Goal: Task Accomplishment & Management: Manage account settings

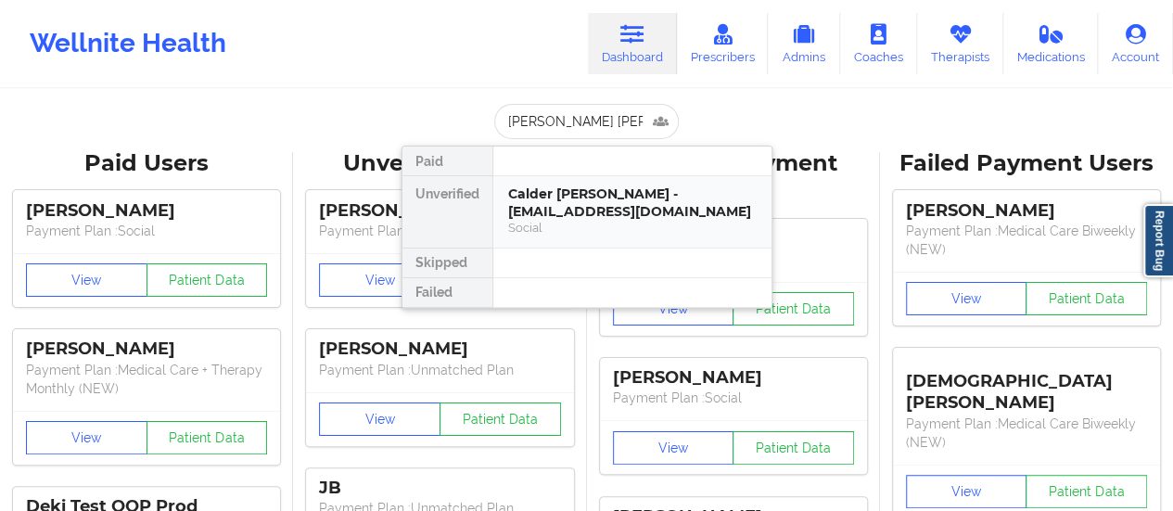
click at [583, 203] on div "Calder [PERSON_NAME] - [EMAIL_ADDRESS][DOMAIN_NAME]" at bounding box center [632, 202] width 248 height 34
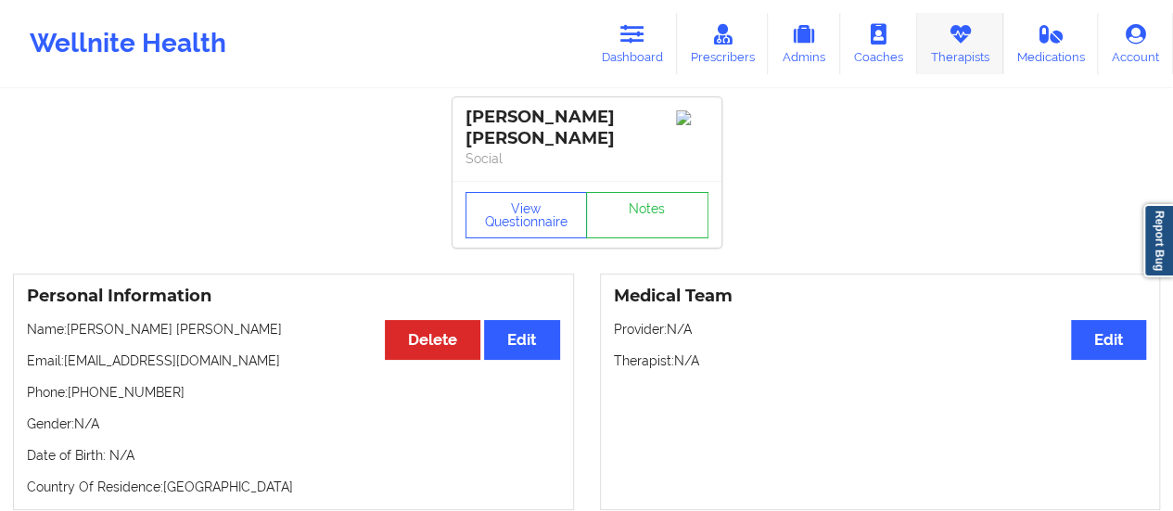
click at [981, 34] on link "Therapists" at bounding box center [960, 43] width 86 height 61
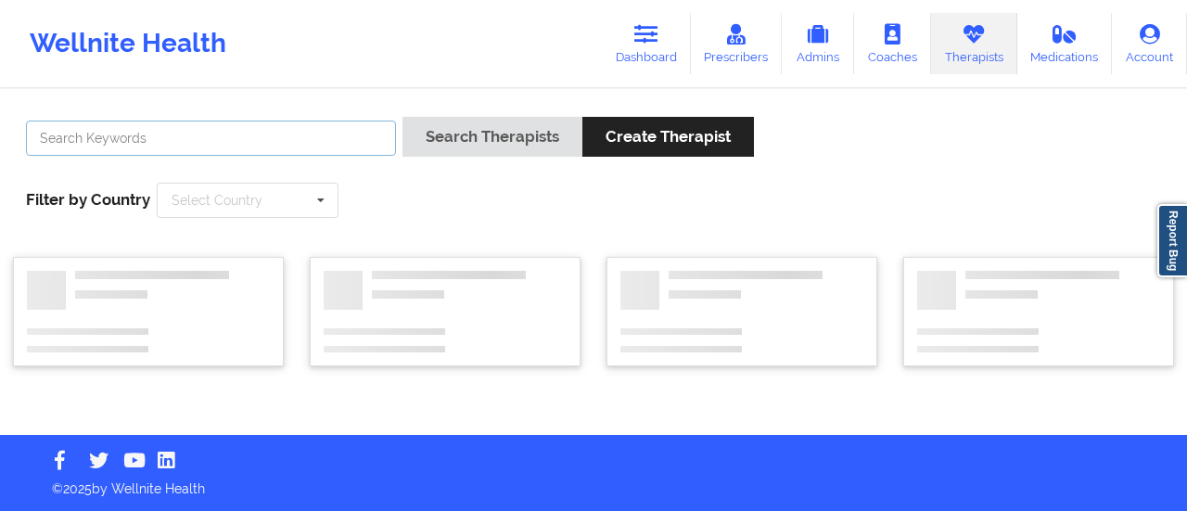
click at [274, 139] on input "text" at bounding box center [211, 138] width 370 height 35
type input "M"
type input "Kimere"
click at [402, 117] on button "Search Therapists" at bounding box center [492, 137] width 180 height 40
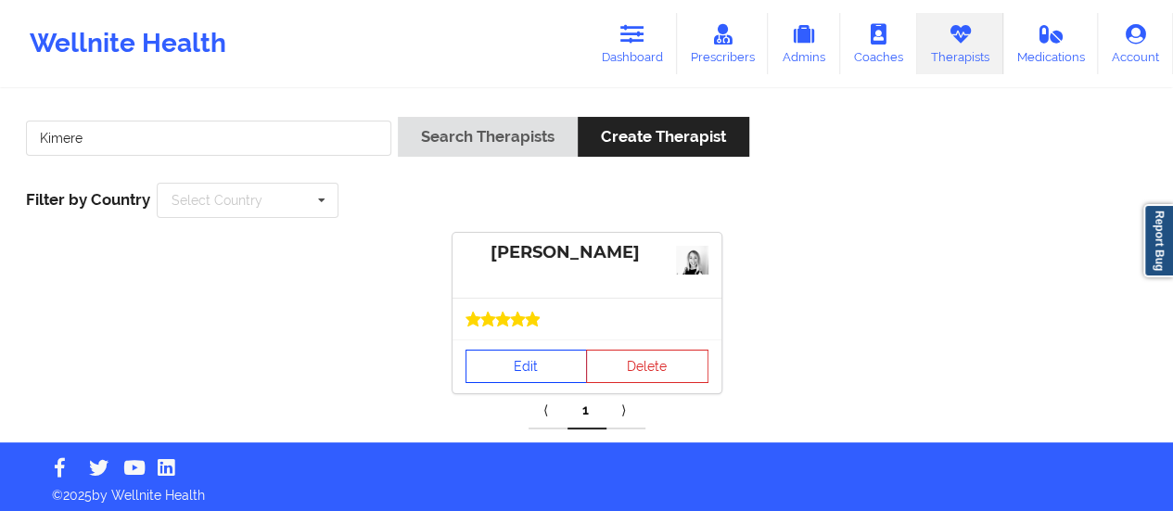
click at [507, 376] on link "Edit" at bounding box center [526, 366] width 122 height 33
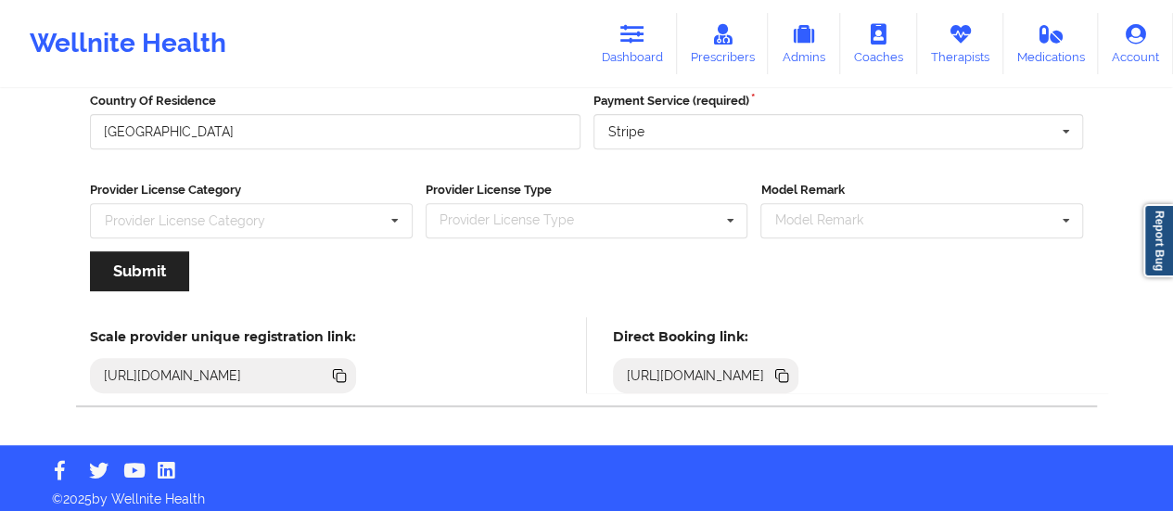
scroll to position [334, 0]
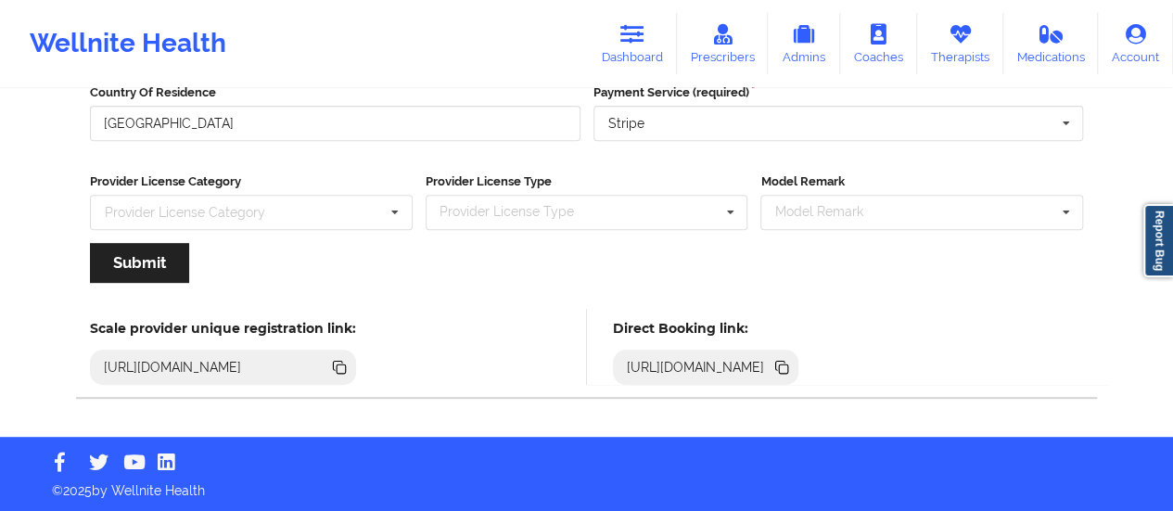
click at [772, 366] on div "[URL][DOMAIN_NAME]" at bounding box center [695, 367] width 153 height 19
click at [792, 358] on icon at bounding box center [781, 367] width 20 height 20
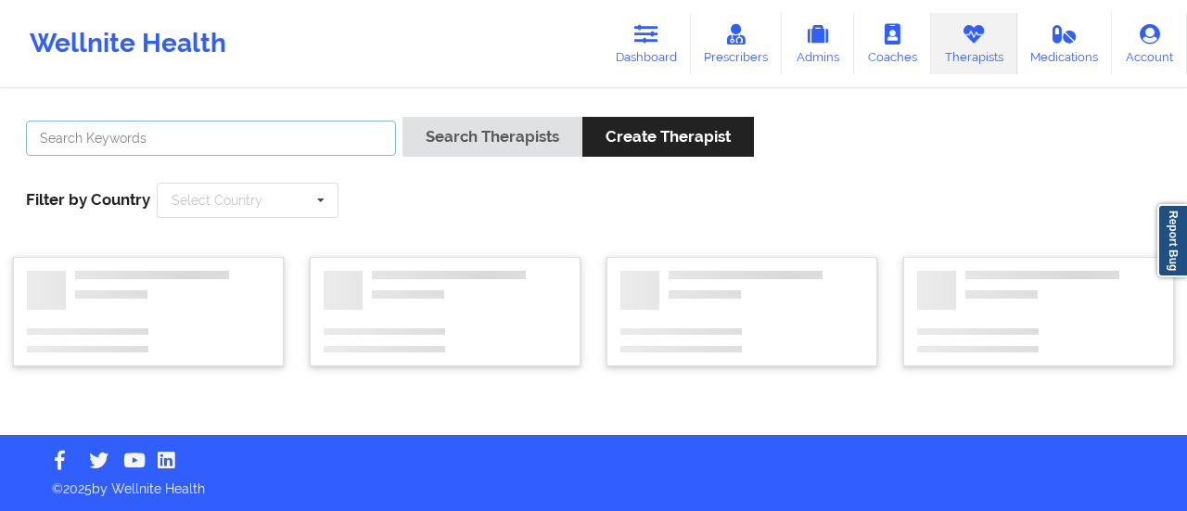
click at [189, 148] on input "text" at bounding box center [211, 138] width 370 height 35
type input "[US_STATE][PERSON_NAME]"
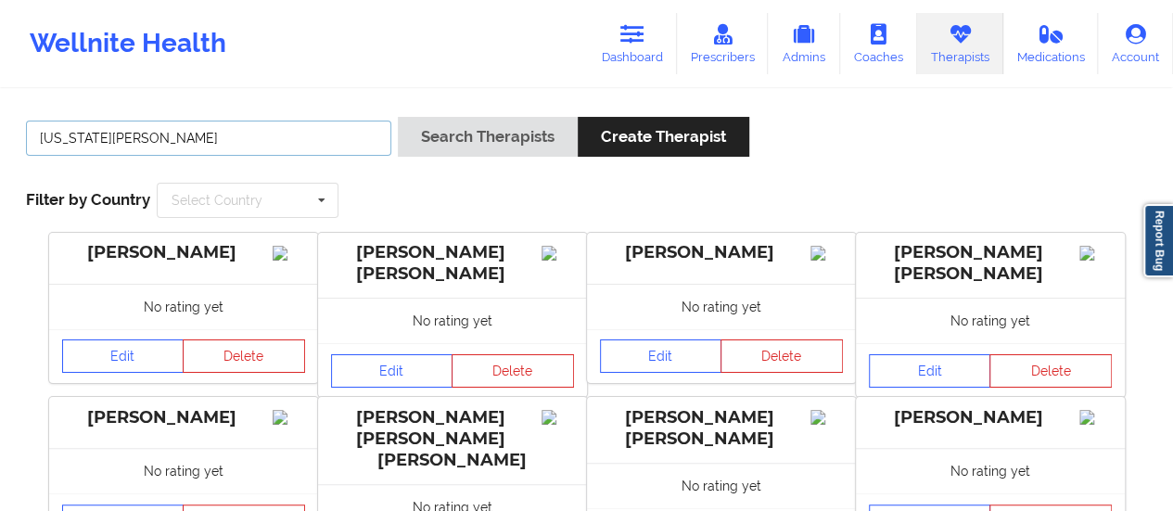
click at [398, 117] on button "Search Therapists" at bounding box center [488, 137] width 180 height 40
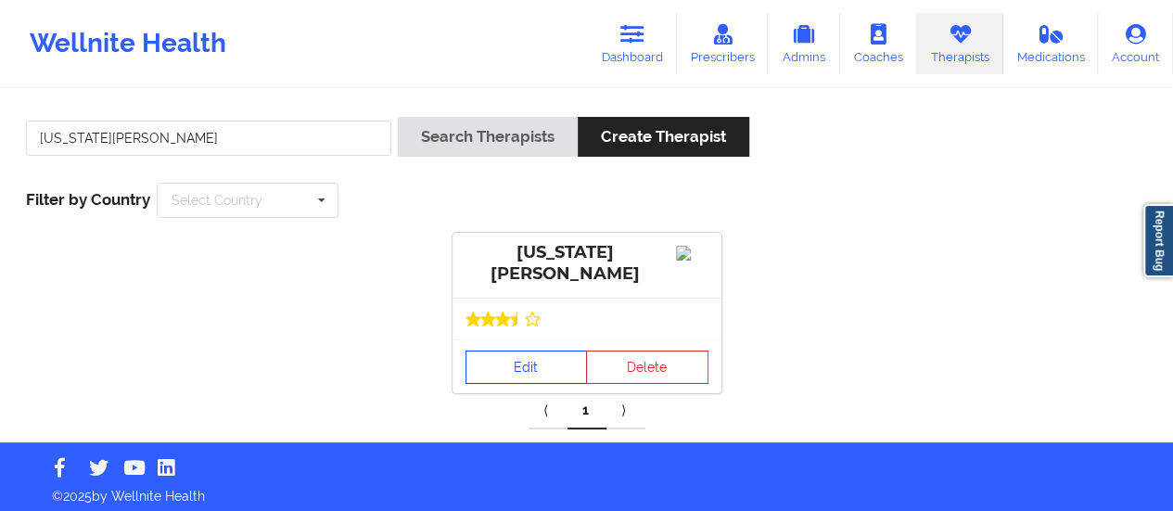
click at [504, 378] on link "Edit" at bounding box center [526, 366] width 122 height 33
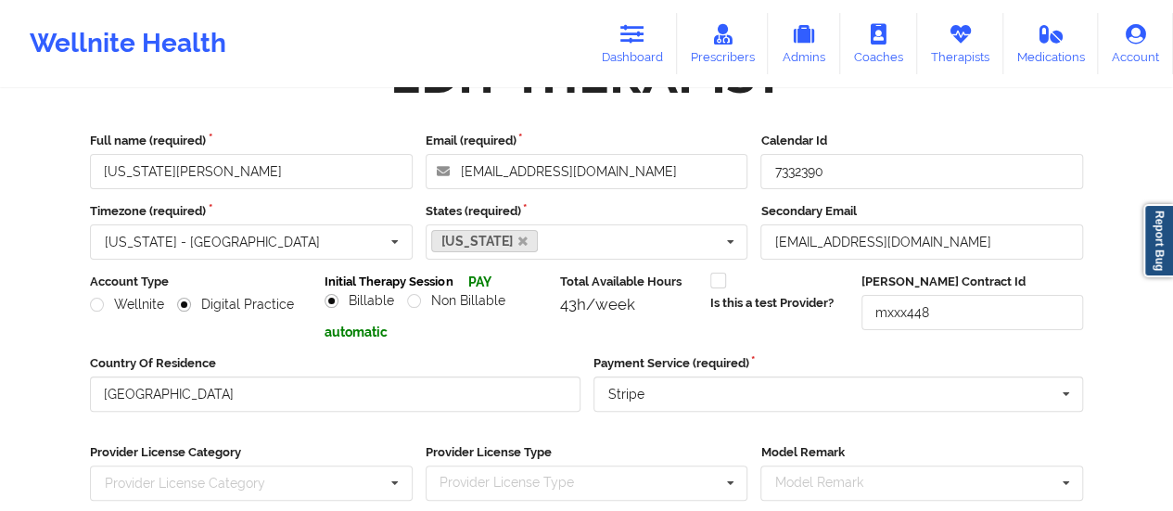
scroll to position [334, 0]
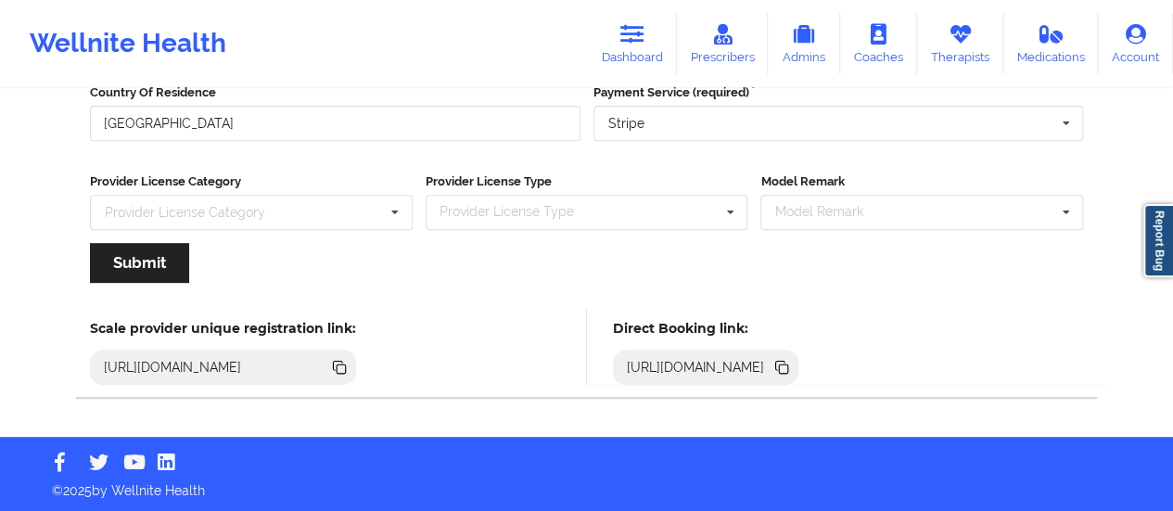
click at [788, 365] on icon at bounding box center [783, 368] width 9 height 9
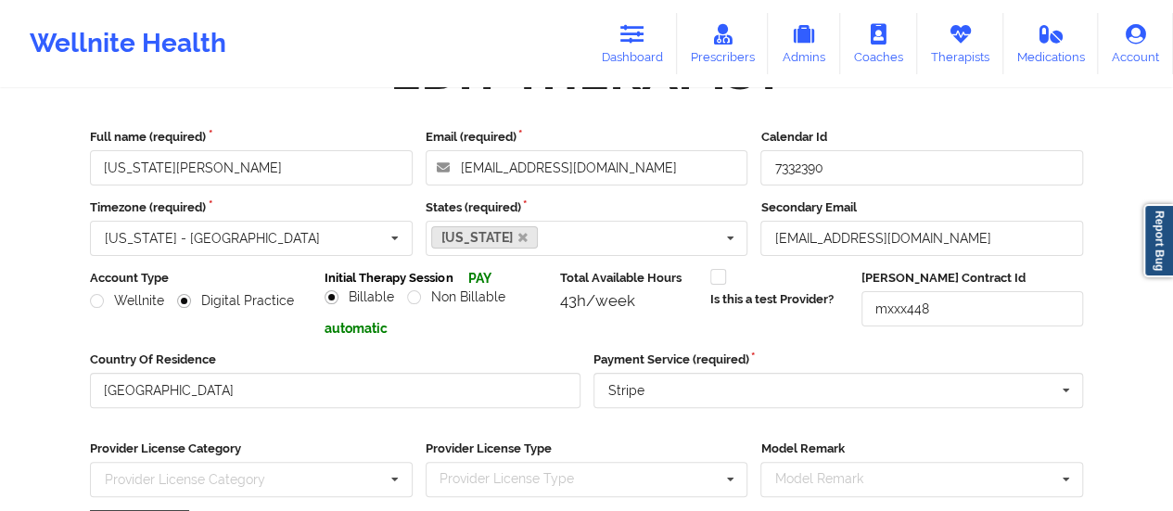
scroll to position [0, 0]
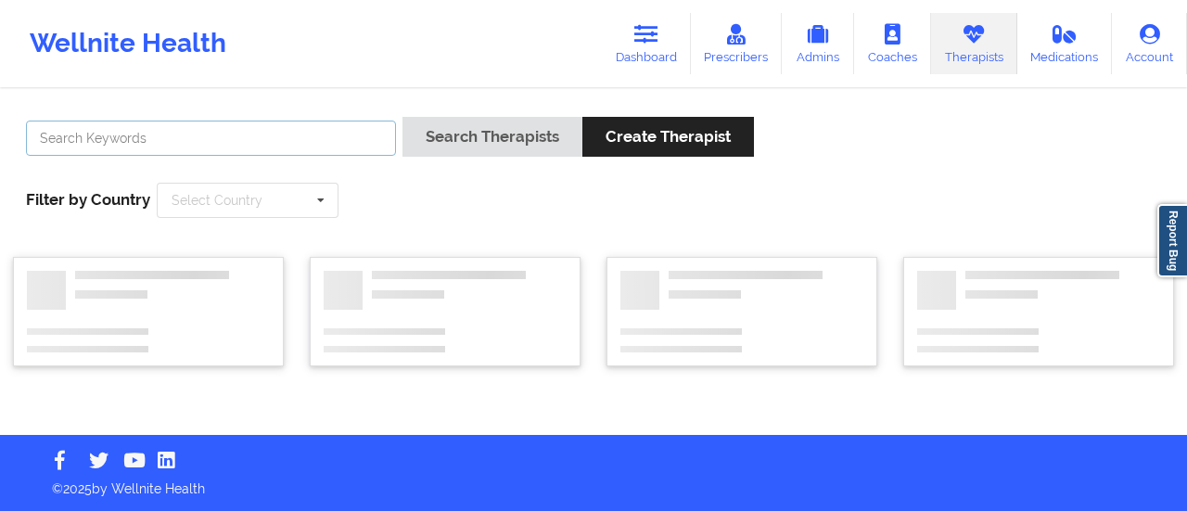
click at [312, 143] on input "text" at bounding box center [211, 138] width 370 height 35
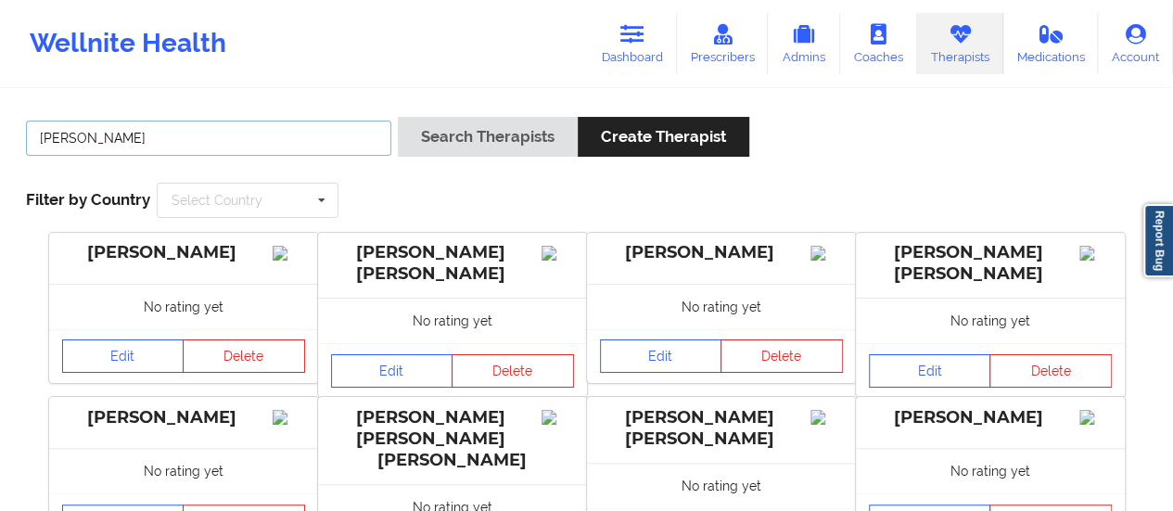
type input "[PERSON_NAME]"
click at [398, 117] on button "Search Therapists" at bounding box center [488, 137] width 180 height 40
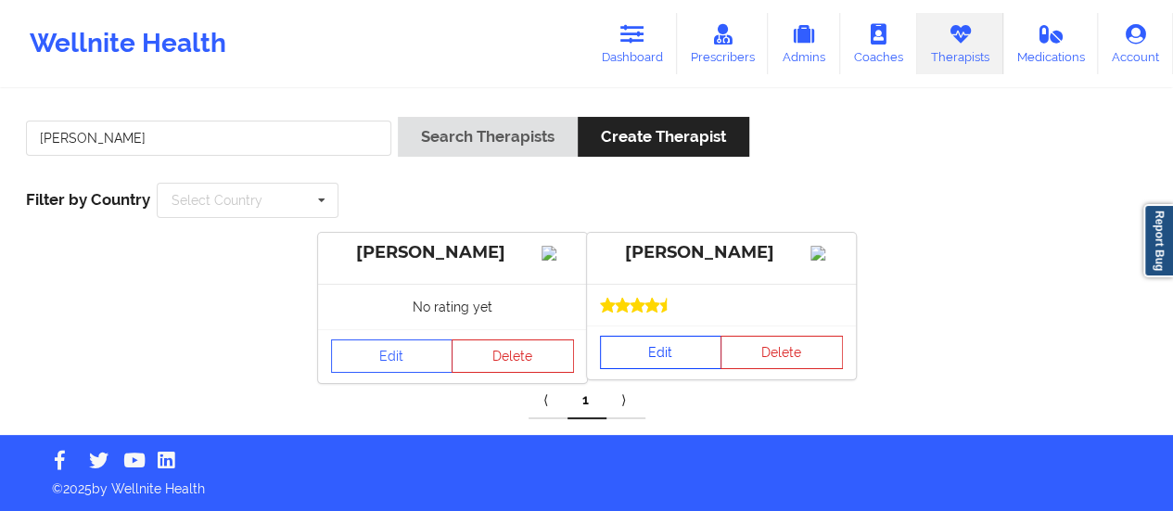
click at [637, 369] on link "Edit" at bounding box center [661, 352] width 122 height 33
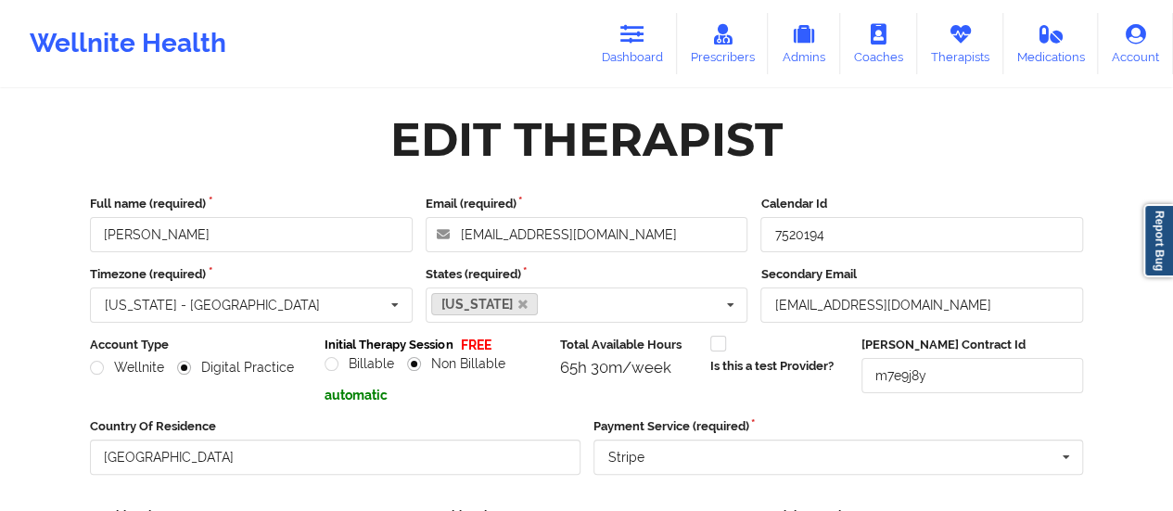
scroll to position [334, 0]
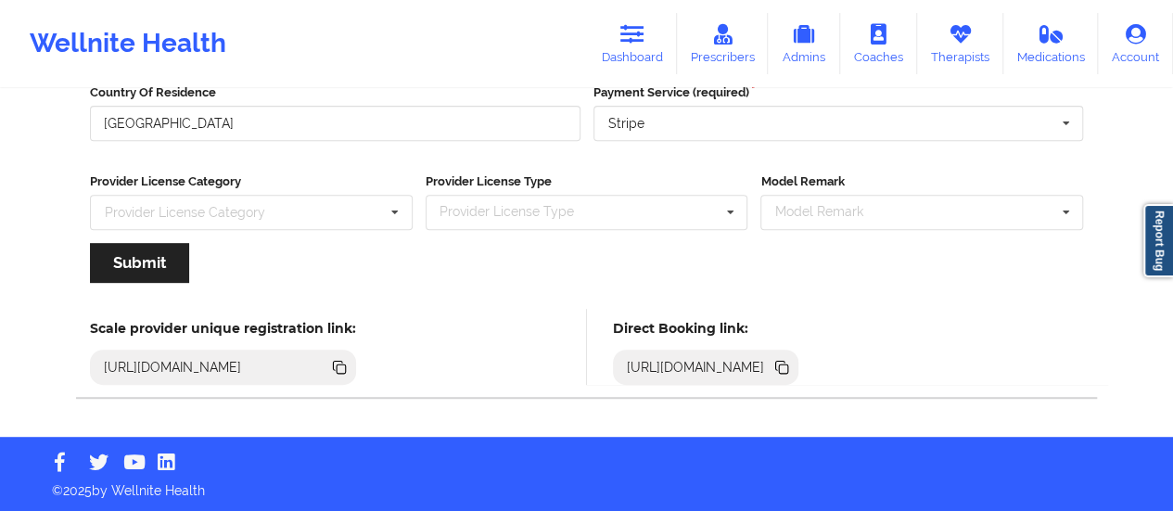
click at [792, 361] on icon at bounding box center [781, 367] width 20 height 20
